Goal: Information Seeking & Learning: Learn about a topic

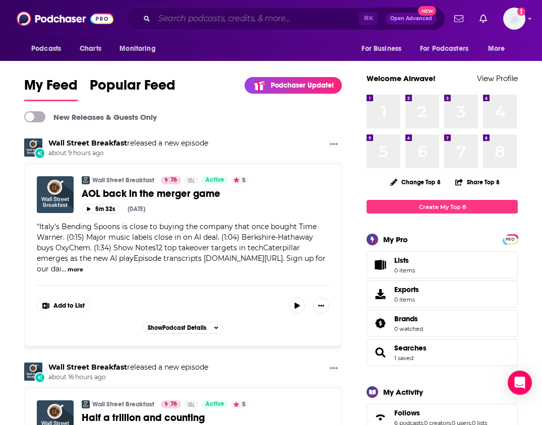
click at [213, 16] on input "Search podcasts, credits, & more..." at bounding box center [256, 19] width 205 height 16
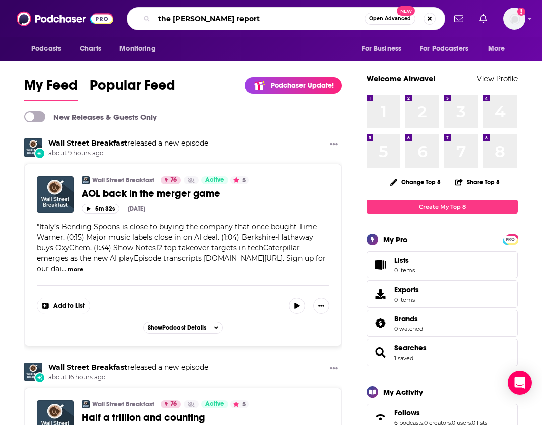
type input "the Chris hedges report"
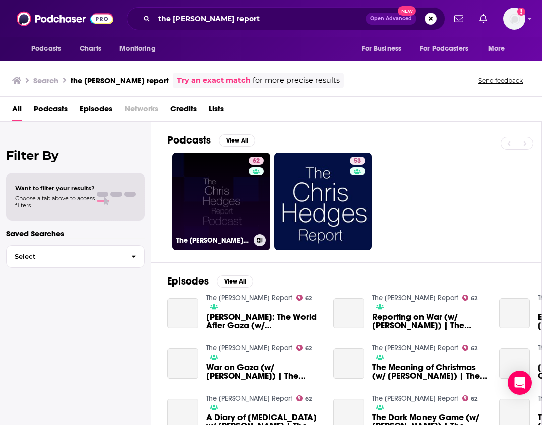
click at [218, 176] on link "62 The Chris Hedges Report" at bounding box center [221, 202] width 98 height 98
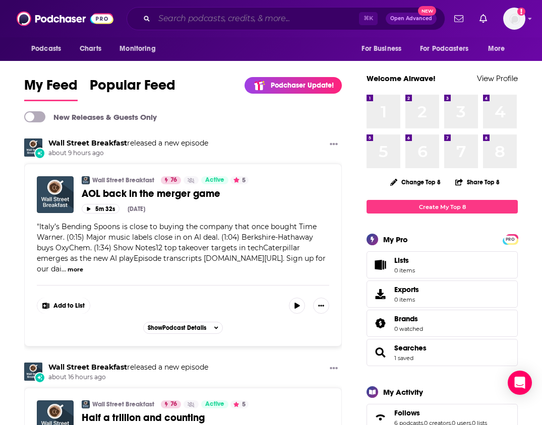
click at [169, 19] on input "Search podcasts, credits, & more..." at bounding box center [256, 19] width 205 height 16
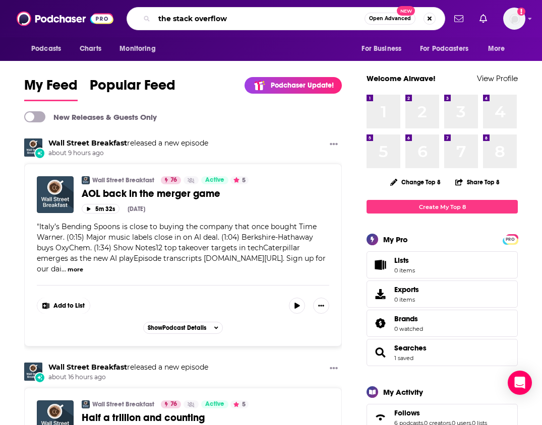
type input "the stack overflow"
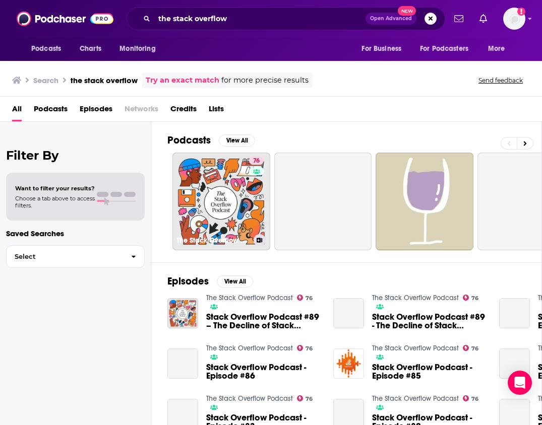
click at [196, 182] on link "76 The Stack Overflow Podcast" at bounding box center [221, 202] width 98 height 98
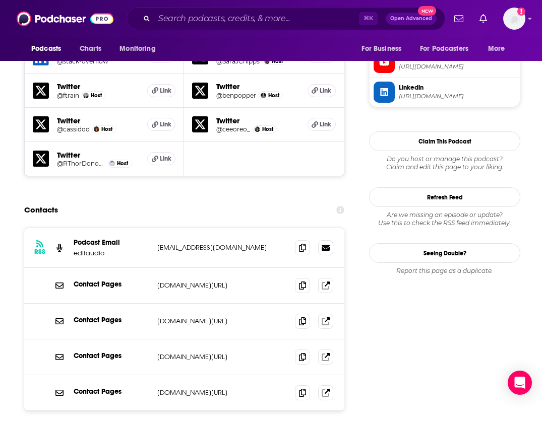
scroll to position [990, 0]
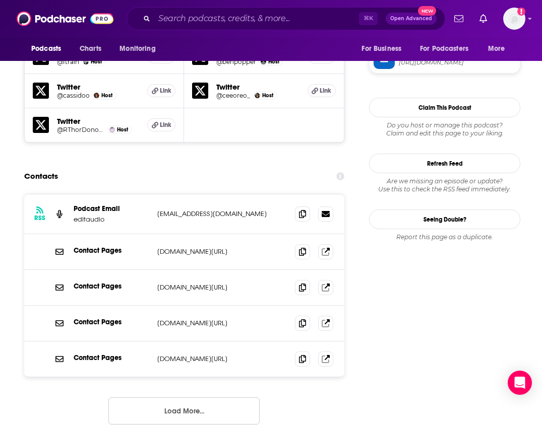
click at [187, 398] on button "Load More..." at bounding box center [183, 411] width 151 height 27
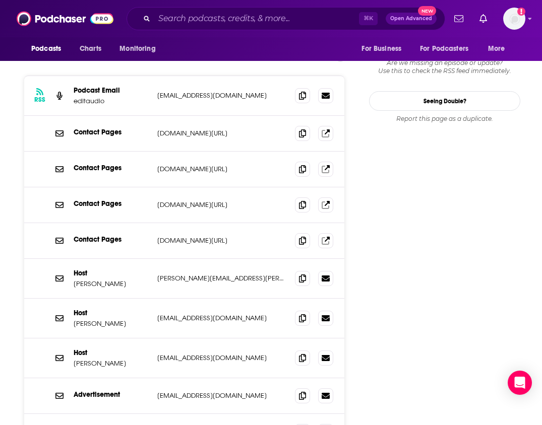
scroll to position [1115, 0]
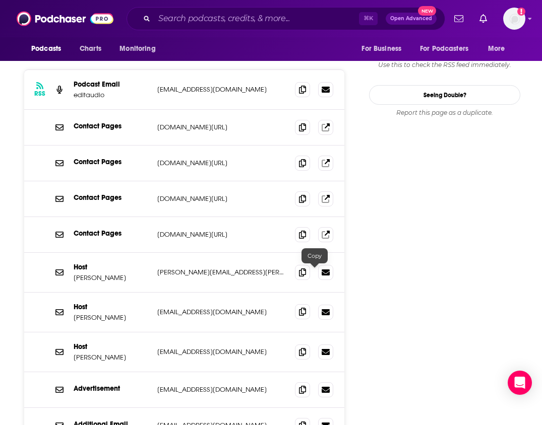
click at [306, 308] on icon at bounding box center [302, 312] width 7 height 8
click at [306, 268] on icon at bounding box center [302, 272] width 7 height 8
